Goal: Information Seeking & Learning: Learn about a topic

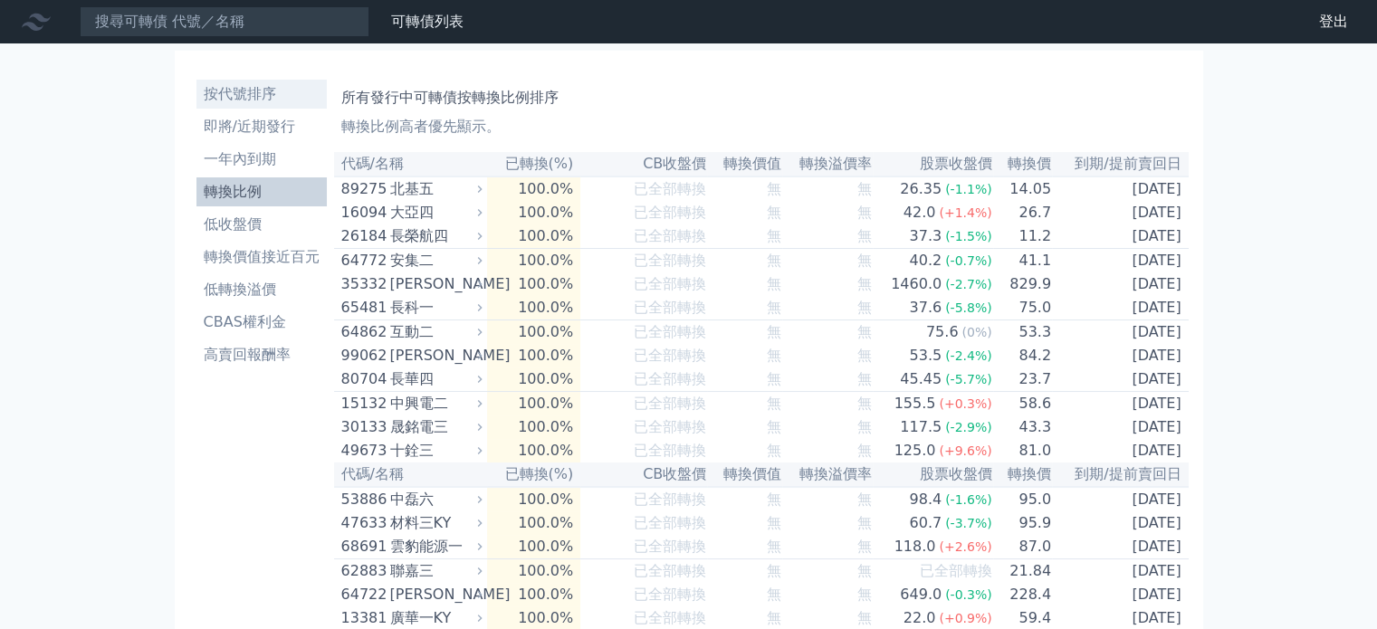
click at [261, 91] on li "按代號排序" at bounding box center [261, 94] width 130 height 22
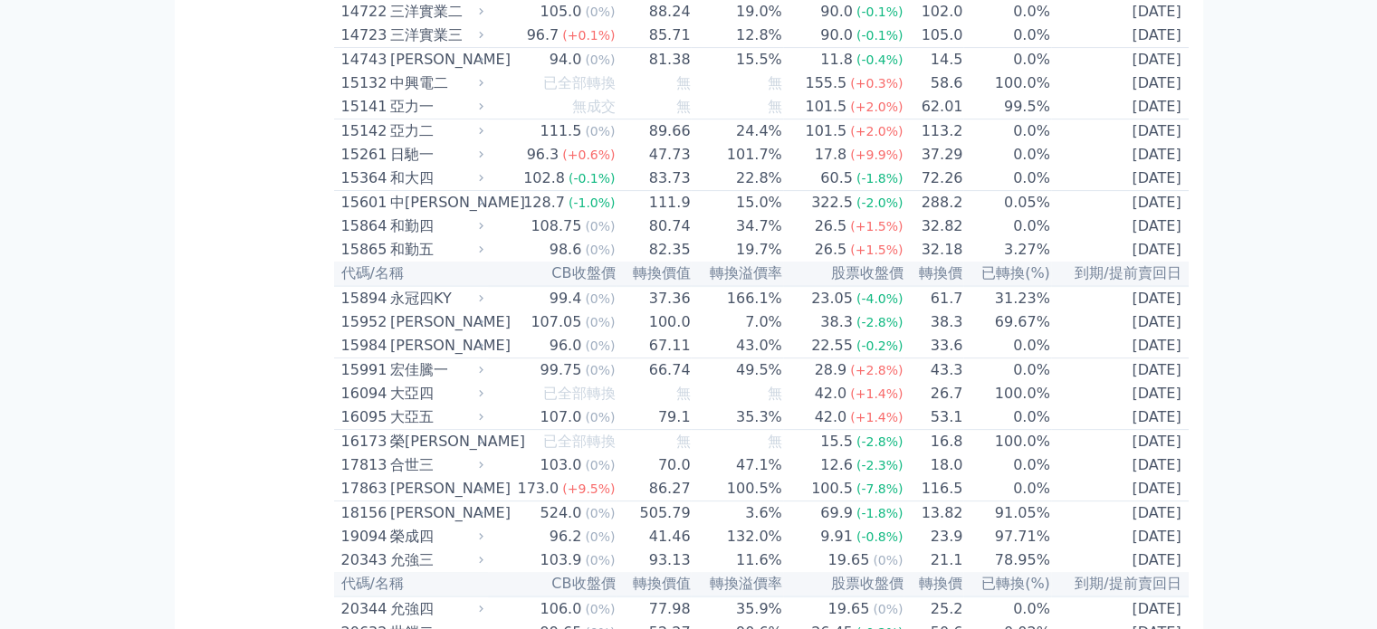
scroll to position [543, 0]
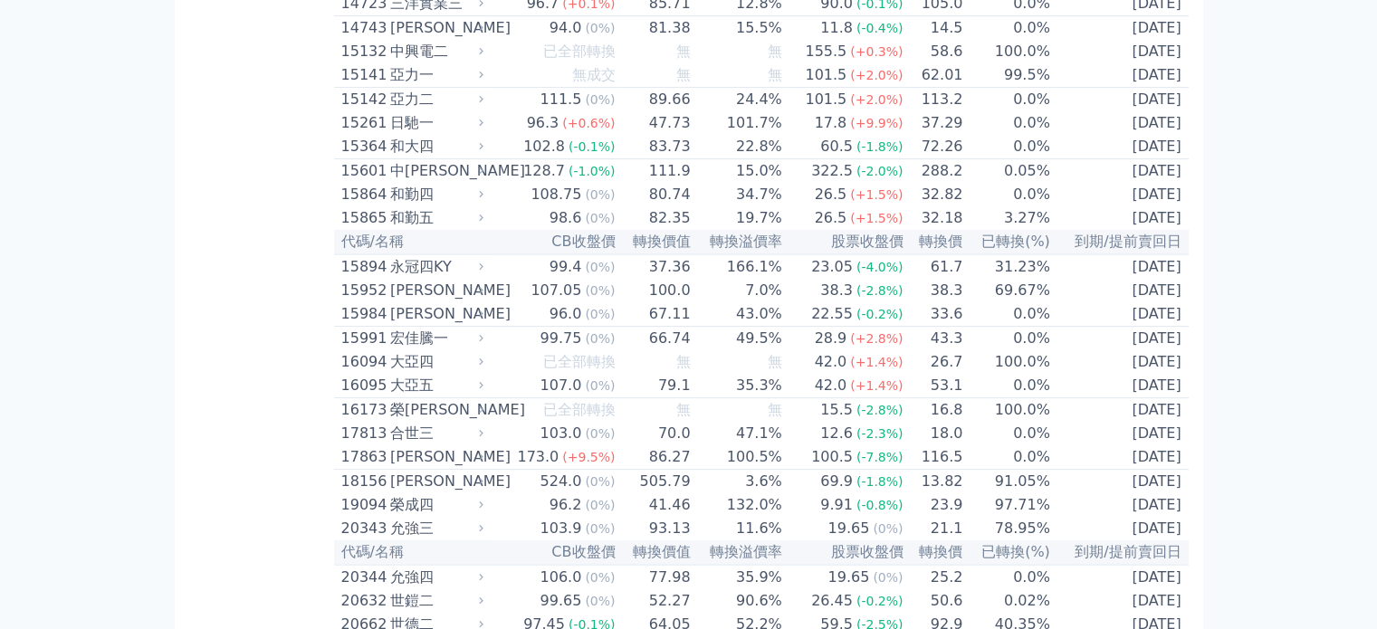
click at [554, 468] on div "173.0" at bounding box center [537, 457] width 49 height 22
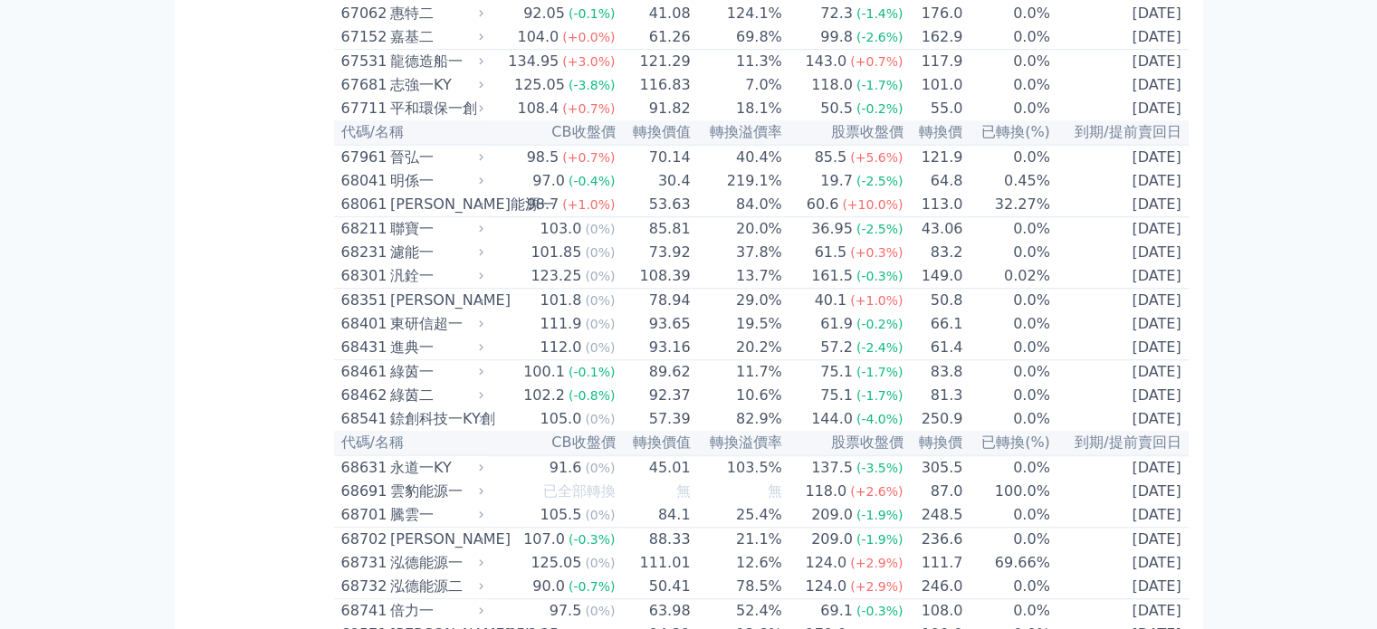
scroll to position [1413, 0]
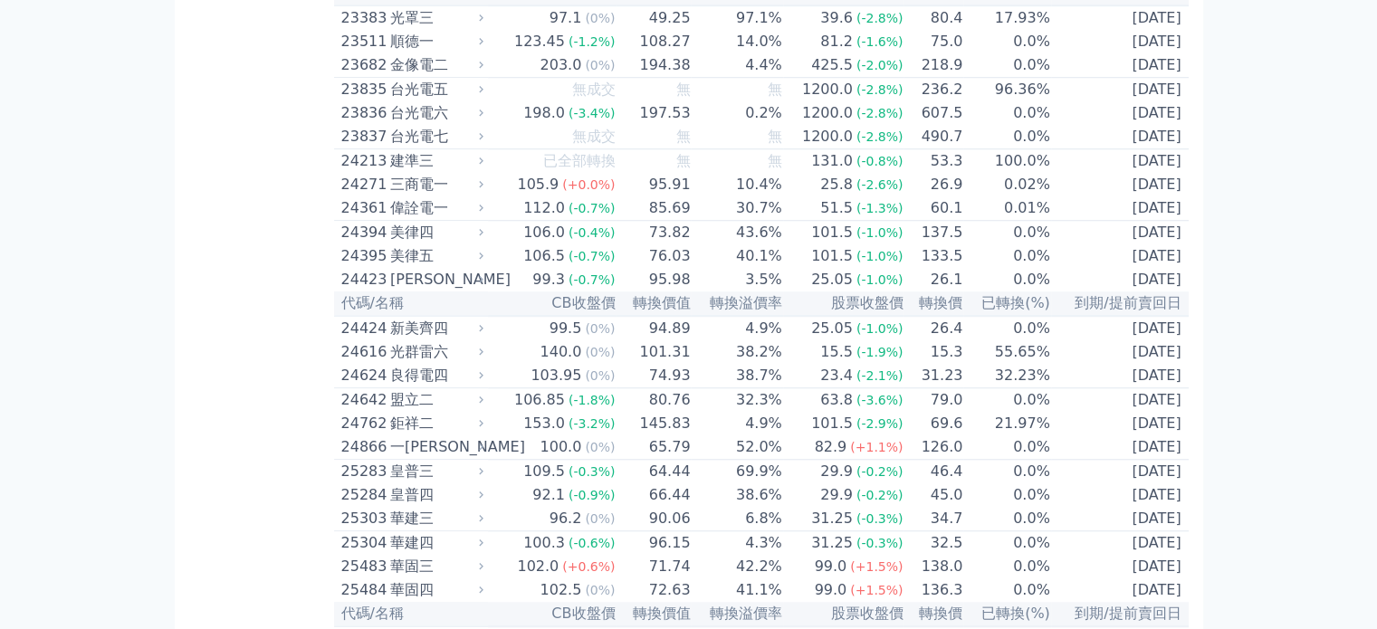
click at [390, 387] on div "24624 良得電四" at bounding box center [408, 376] width 134 height 22
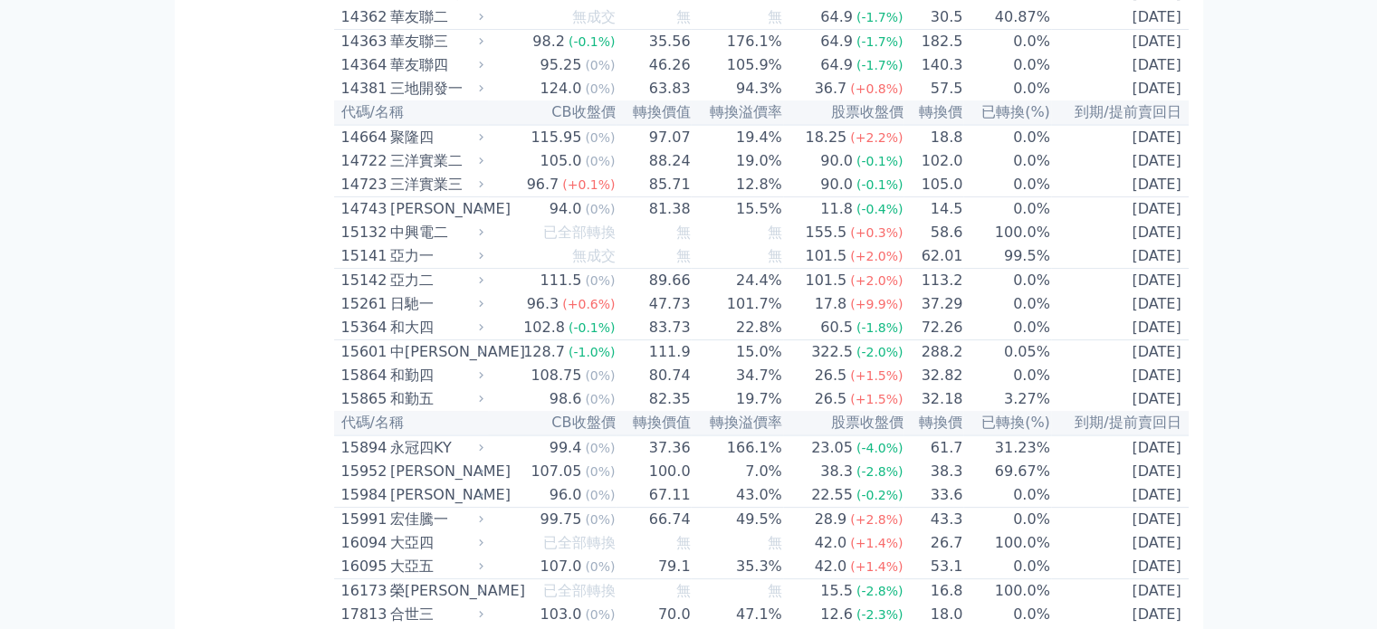
scroll to position [996, 0]
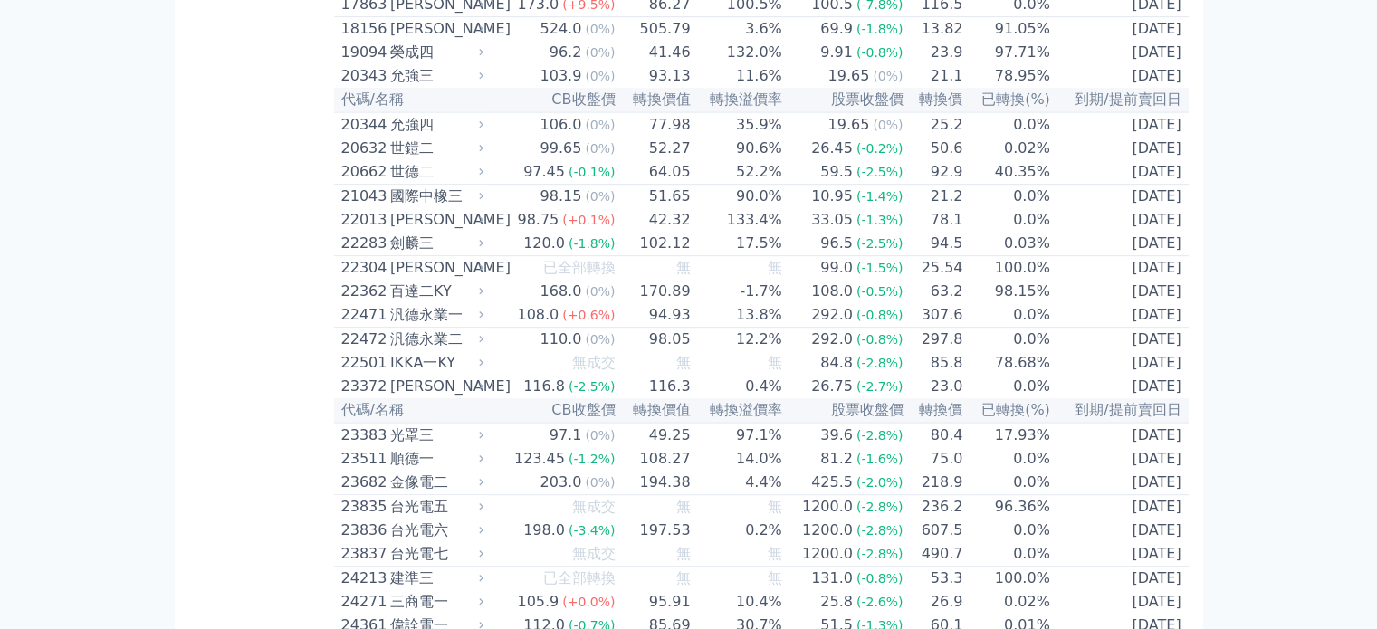
click at [868, 299] on span "(-0.5%)" at bounding box center [879, 291] width 47 height 14
